Goal: Find specific page/section: Find specific page/section

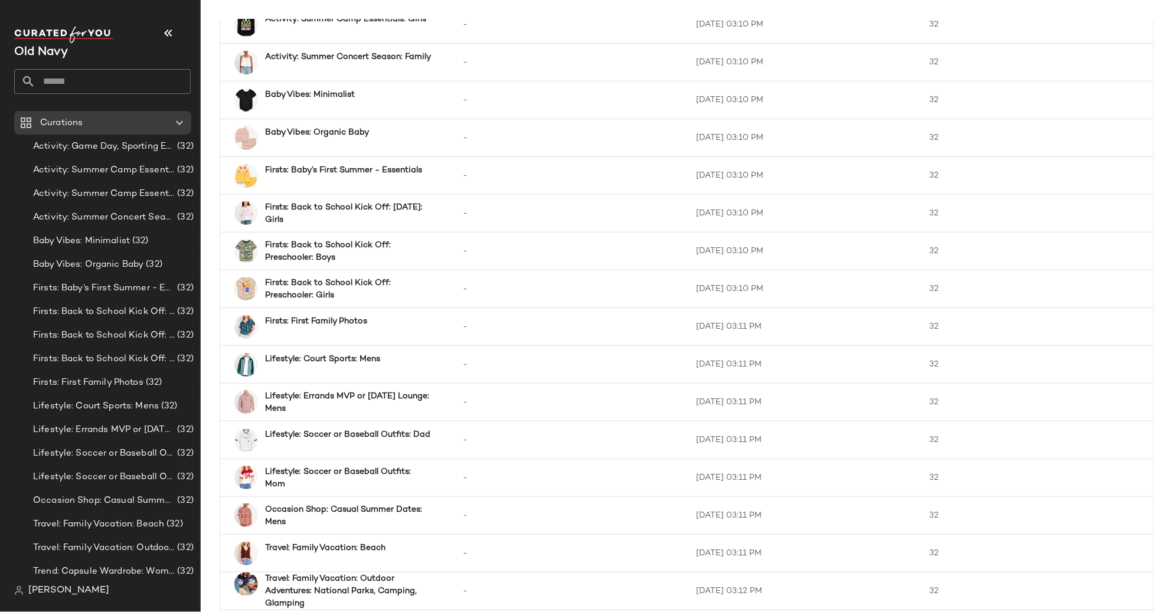
scroll to position [213, 0]
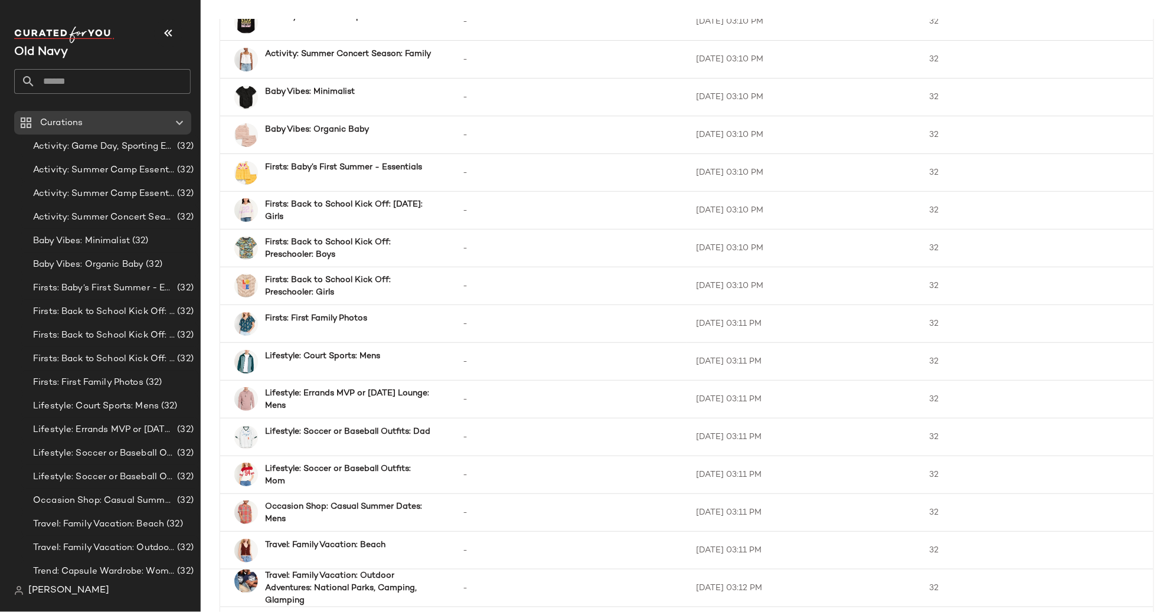
click at [154, 54] on div "Old Navy" at bounding box center [102, 52] width 177 height 19
click at [170, 32] on icon "button" at bounding box center [168, 33] width 14 height 14
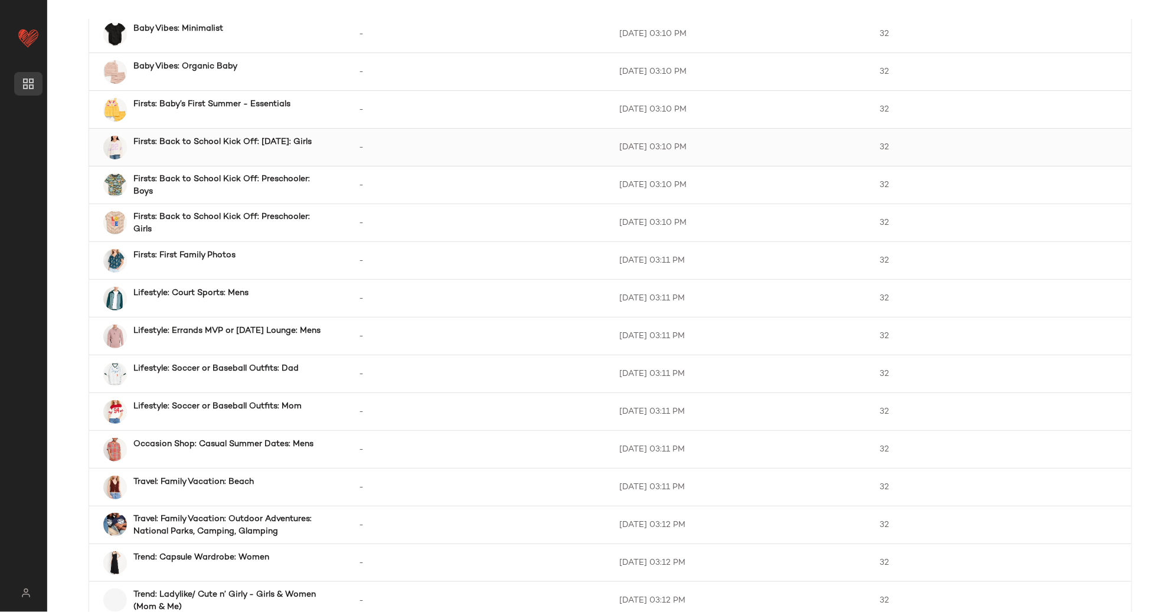
scroll to position [374, 0]
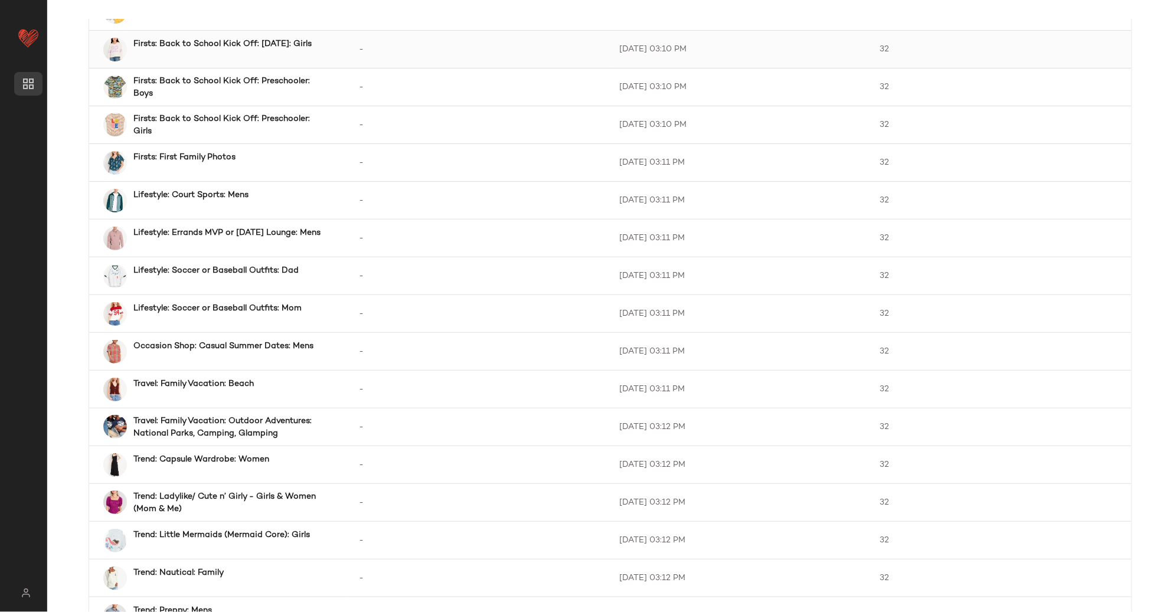
click at [291, 218] on td "Lifestyle: Court Sports: Mens" at bounding box center [219, 201] width 261 height 38
